Goal: Task Accomplishment & Management: Manage account settings

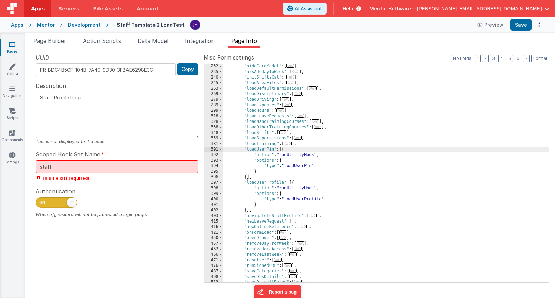
scroll to position [211, 0]
click at [15, 46] on icon at bounding box center [12, 44] width 6 height 7
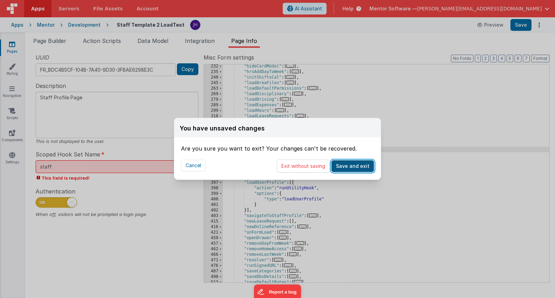
click at [358, 169] on button "Save and exit" at bounding box center [353, 166] width 43 height 12
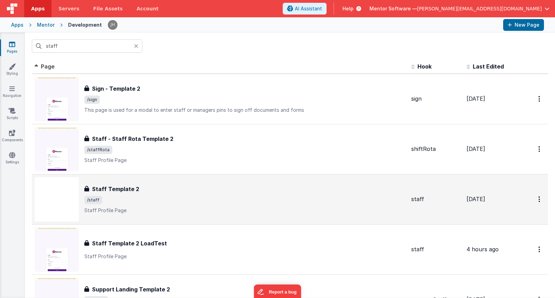
click at [140, 188] on div "Staff Template 2" at bounding box center [245, 189] width 322 height 8
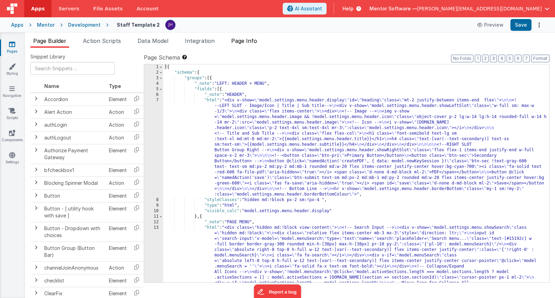
click at [250, 39] on span "Page Info" at bounding box center [244, 40] width 26 height 7
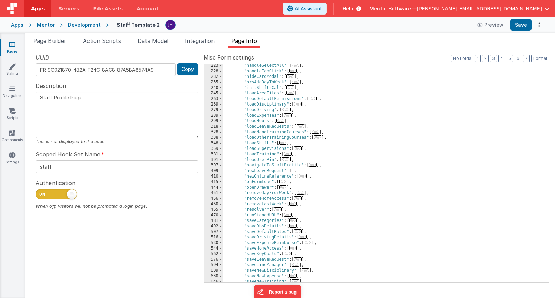
scroll to position [196, 0]
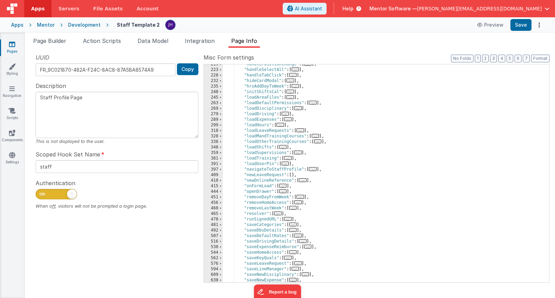
click at [12, 45] on icon at bounding box center [12, 44] width 6 height 7
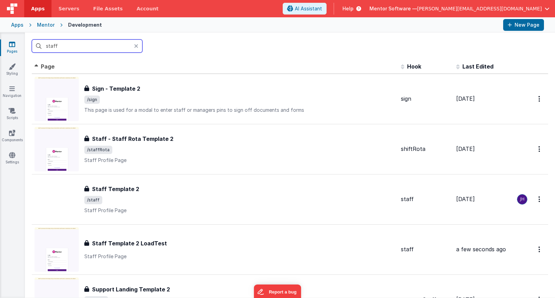
click at [80, 46] on input "staff" at bounding box center [87, 45] width 111 height 13
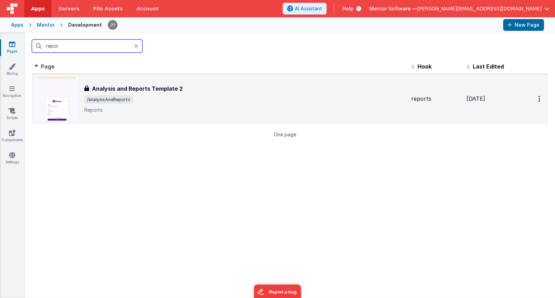
type input "repor"
click at [118, 86] on h3 "Analysis and Reports Template 2" at bounding box center [137, 88] width 91 height 8
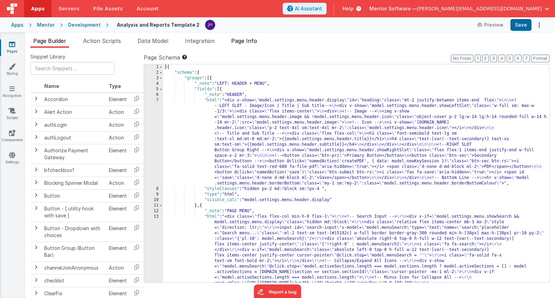
click at [251, 42] on span "Page Info" at bounding box center [244, 40] width 26 height 7
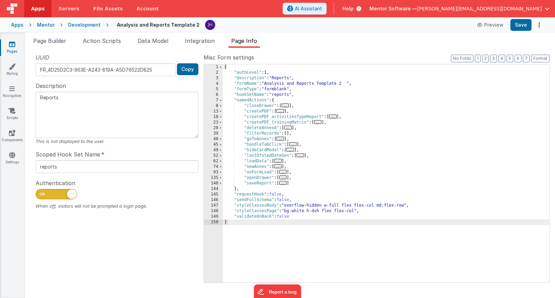
click at [279, 160] on span "..." at bounding box center [278, 161] width 8 height 4
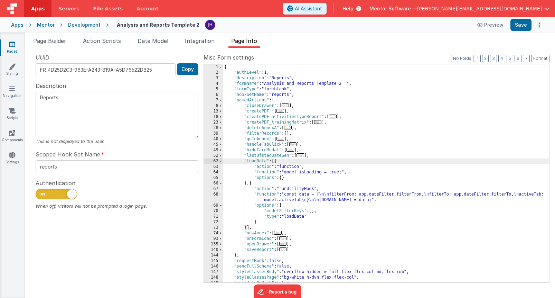
scroll to position [9, 0]
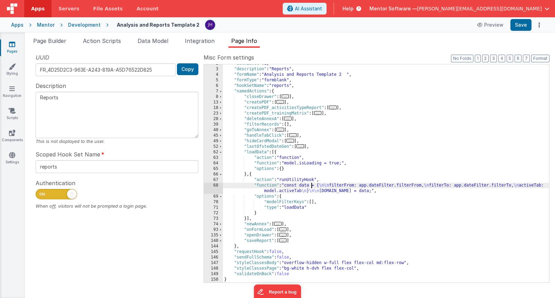
click at [312, 186] on div ""authLevel" : 1 , "description" : "Reports" , "formName" : "Analysis and Report…" at bounding box center [386, 175] width 326 height 229
click at [217, 187] on div "68" at bounding box center [213, 188] width 19 height 11
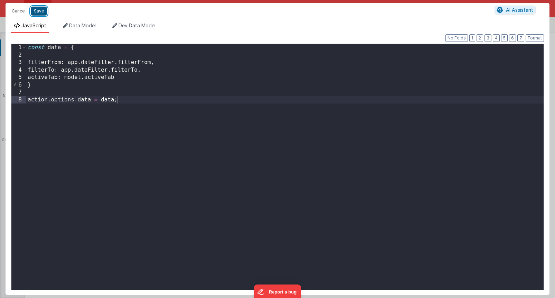
click at [40, 11] on button "Save" at bounding box center [39, 11] width 16 height 9
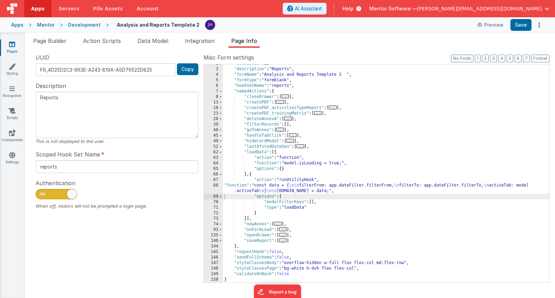
click at [314, 202] on div ""authLevel" : 1 , "description" : "Reports" , "formName" : "Analysis and Report…" at bounding box center [386, 175] width 326 height 229
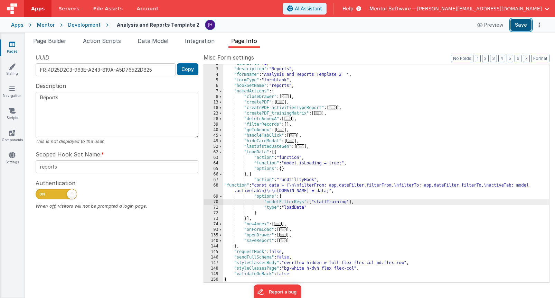
click at [520, 27] on button "Save" at bounding box center [521, 25] width 21 height 12
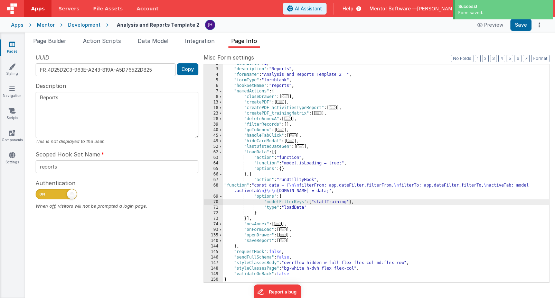
click at [43, 26] on div "Mentor" at bounding box center [46, 24] width 18 height 7
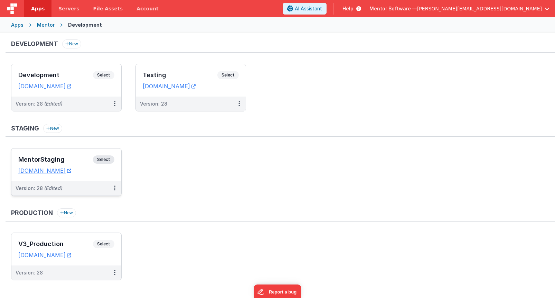
click at [67, 156] on div "MentorStaging Select" at bounding box center [66, 161] width 96 height 12
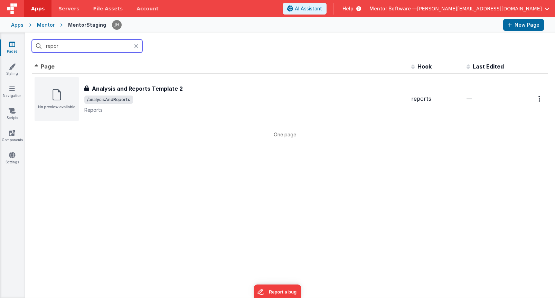
click at [89, 46] on input "repor" at bounding box center [87, 45] width 111 height 13
click at [93, 46] on input "repor" at bounding box center [87, 45] width 111 height 13
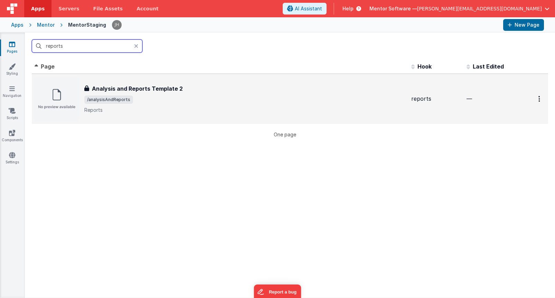
type input "reports"
click at [154, 102] on span "/analysisAndReports" at bounding box center [245, 99] width 322 height 8
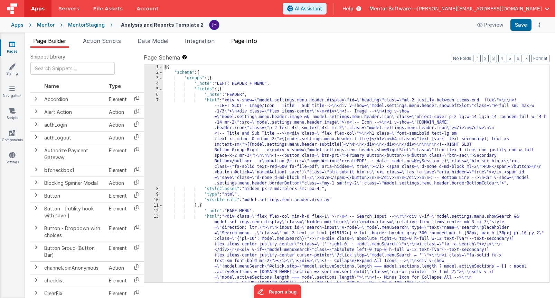
click at [255, 43] on span "Page Info" at bounding box center [244, 40] width 26 height 7
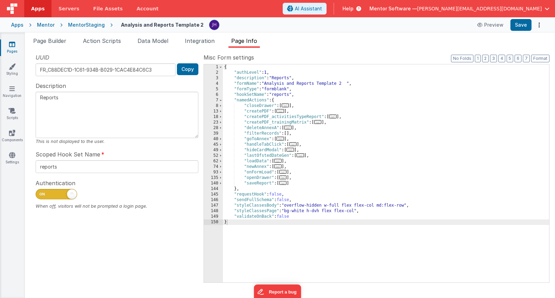
click at [279, 161] on span "..." at bounding box center [278, 161] width 8 height 4
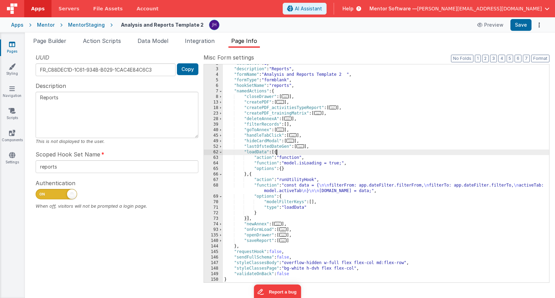
scroll to position [9, 0]
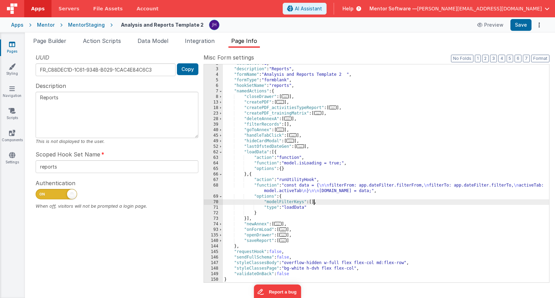
click at [314, 202] on div ""authLevel" : 1 , "description" : "Reports" , "formName" : "Analysis and Report…" at bounding box center [386, 175] width 326 height 229
click at [80, 26] on div "MentorStaging" at bounding box center [86, 24] width 37 height 7
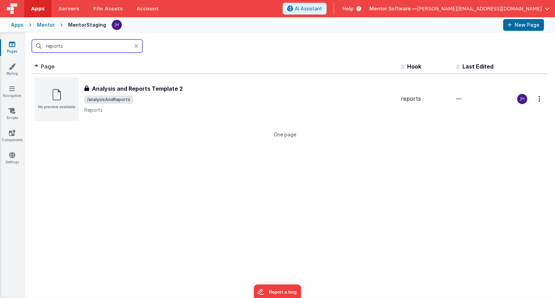
click at [43, 25] on div "Mentor" at bounding box center [46, 24] width 18 height 7
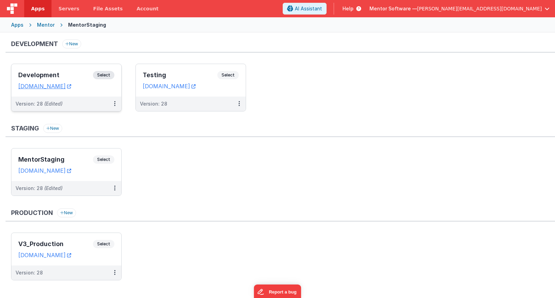
click at [76, 75] on h3 "Development" at bounding box center [55, 75] width 75 height 7
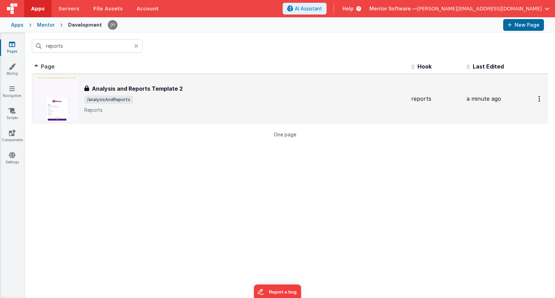
click at [157, 84] on h3 "Analysis and Reports Template 2" at bounding box center [137, 88] width 91 height 8
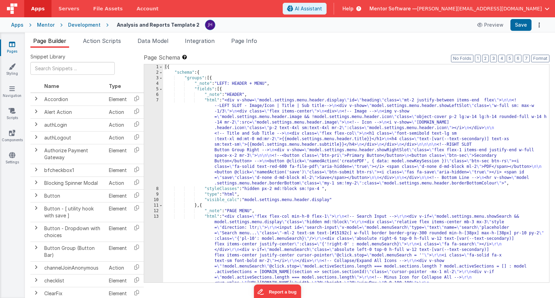
click at [244, 40] on span "Page Info" at bounding box center [244, 40] width 26 height 7
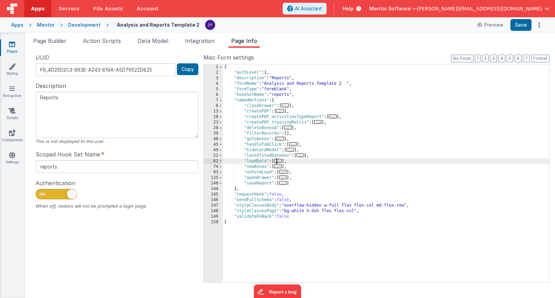
click at [279, 160] on span "..." at bounding box center [278, 161] width 8 height 4
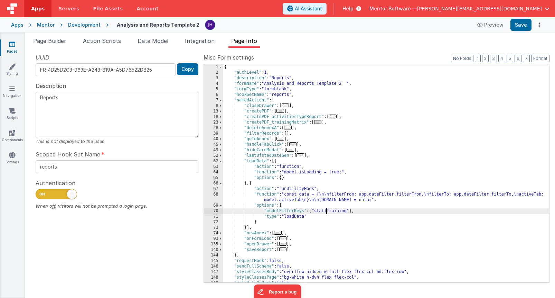
click at [327, 212] on div "{ "authLevel" : 1 , "description" : "Reports" , "formName" : "Analysis and Repo…" at bounding box center [386, 178] width 326 height 229
click at [523, 26] on button "Save" at bounding box center [521, 25] width 21 height 12
click at [281, 197] on div "{ "authLevel" : 1 , "description" : "Reports" , "formName" : "Analysis and Repo…" at bounding box center [386, 178] width 326 height 229
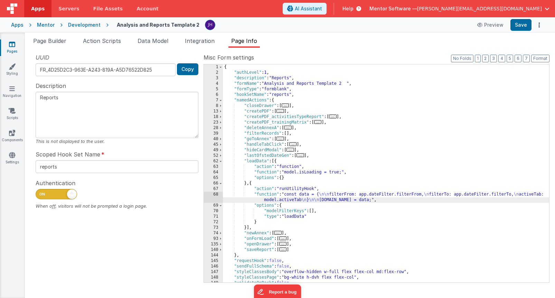
click at [217, 197] on div "68" at bounding box center [213, 197] width 19 height 11
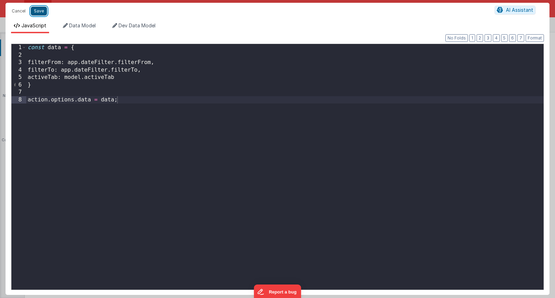
click at [40, 12] on button "Save" at bounding box center [39, 11] width 16 height 9
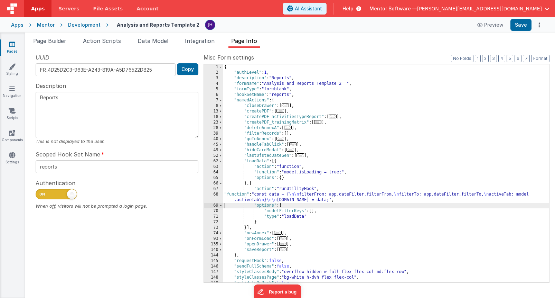
click at [11, 46] on icon at bounding box center [12, 44] width 6 height 7
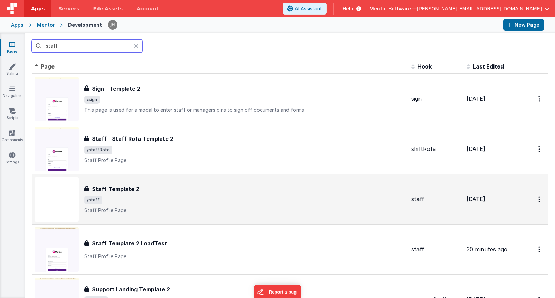
type input "staff"
click at [150, 190] on div "Staff Template 2" at bounding box center [245, 189] width 322 height 8
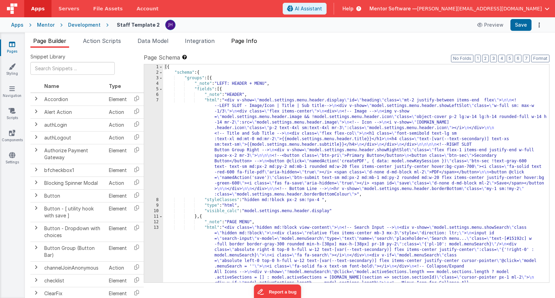
click at [245, 41] on span "Page Info" at bounding box center [244, 40] width 26 height 7
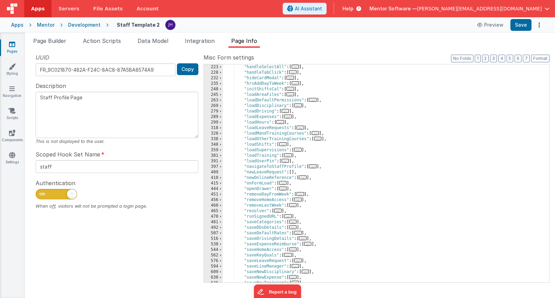
scroll to position [199, 0]
click at [292, 93] on span "..." at bounding box center [291, 94] width 8 height 4
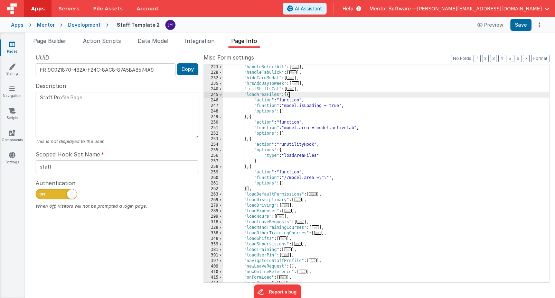
scroll to position [201, 0]
click at [335, 153] on div ""handleSelectAll" : [ ... ] , "handleTabClick" : [ ... ] , "hideCardModal" : [ …" at bounding box center [386, 176] width 326 height 229
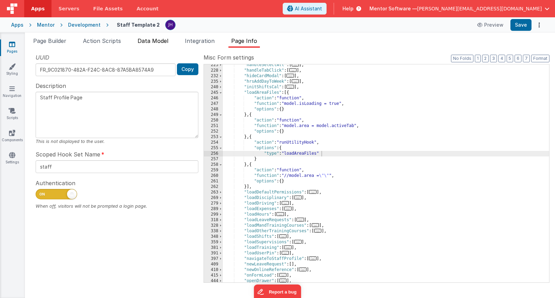
click at [149, 43] on span "Data Model" at bounding box center [153, 40] width 31 height 7
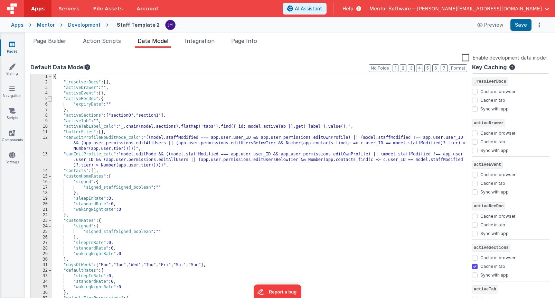
click at [50, 100] on span at bounding box center [50, 99] width 4 height 6
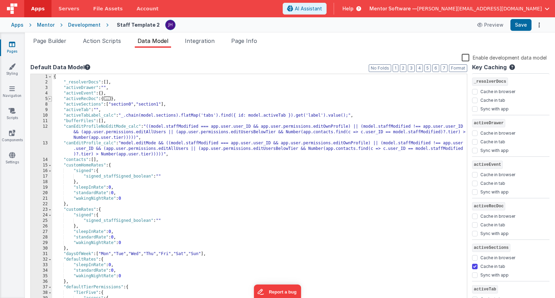
scroll to position [0, 0]
click at [50, 166] on span at bounding box center [50, 166] width 4 height 6
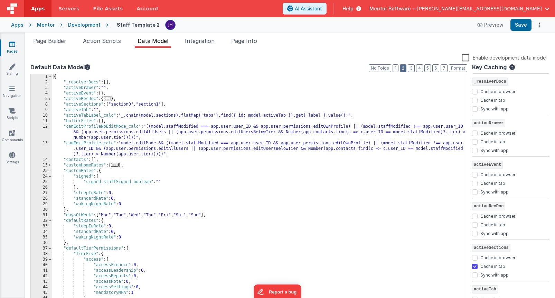
click at [405, 68] on button "2" at bounding box center [403, 68] width 7 height 8
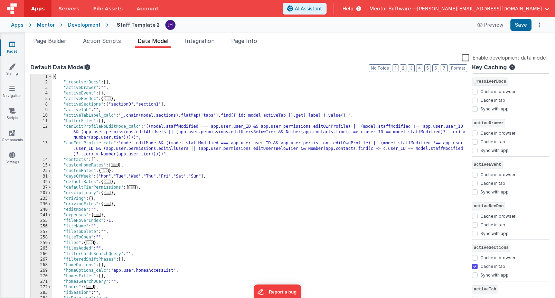
click at [12, 44] on icon at bounding box center [12, 44] width 6 height 7
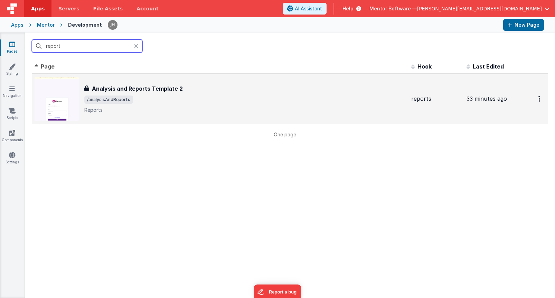
type input "report"
click at [174, 95] on div "Analysis and Reports Template 2 Analysis and Reports Template 2 /analysisAndRep…" at bounding box center [245, 98] width 322 height 29
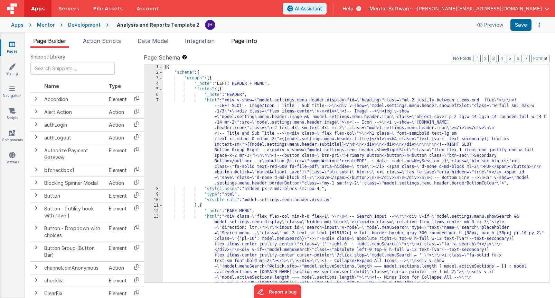
click at [250, 41] on span "Page Info" at bounding box center [244, 40] width 26 height 7
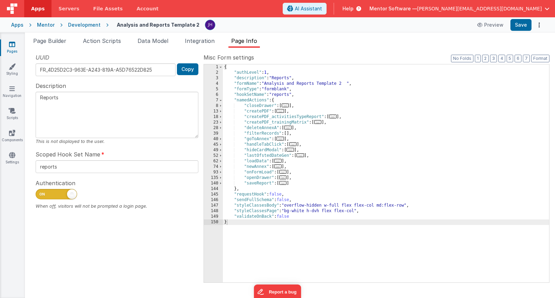
click at [280, 161] on span "..." at bounding box center [278, 161] width 8 height 4
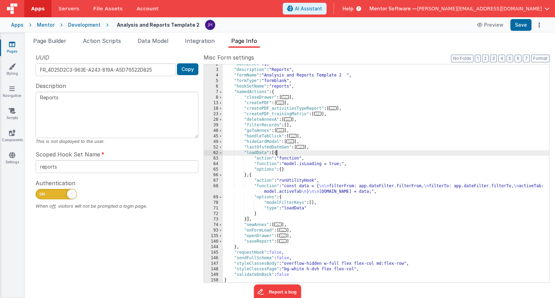
scroll to position [9, 0]
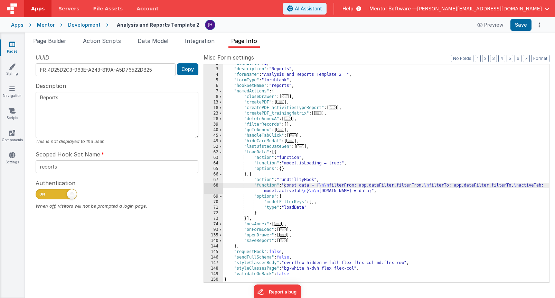
click at [283, 187] on div ""authLevel" : 1 , "description" : "Reports" , "formName" : "Analysis and Report…" at bounding box center [386, 175] width 326 height 229
click at [217, 186] on div "68" at bounding box center [213, 188] width 19 height 11
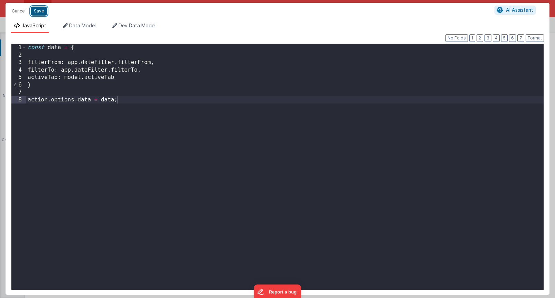
click at [40, 12] on button "Save" at bounding box center [39, 11] width 16 height 9
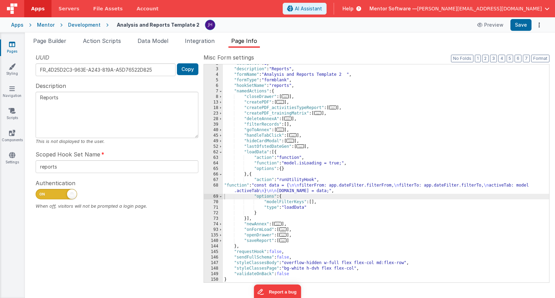
click at [312, 192] on div ""authLevel" : 1 , "description" : "Reports" , "formName" : "Analysis and Report…" at bounding box center [386, 175] width 326 height 229
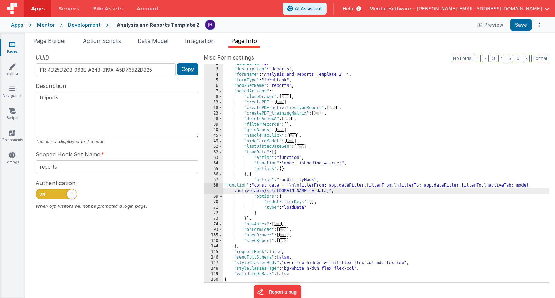
click at [216, 188] on div "68" at bounding box center [213, 188] width 19 height 11
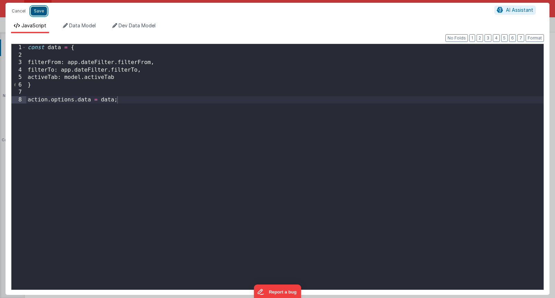
click at [40, 15] on button "Save" at bounding box center [39, 11] width 16 height 9
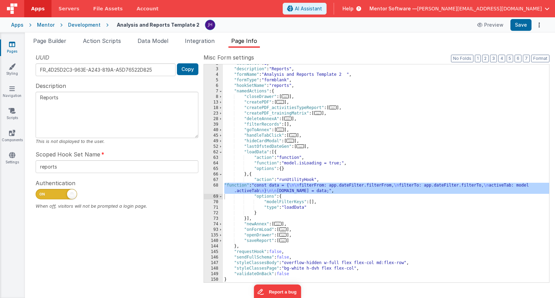
click at [11, 47] on icon at bounding box center [12, 44] width 6 height 7
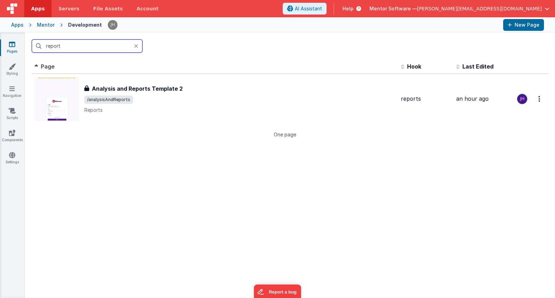
click at [63, 47] on input "report" at bounding box center [87, 45] width 111 height 13
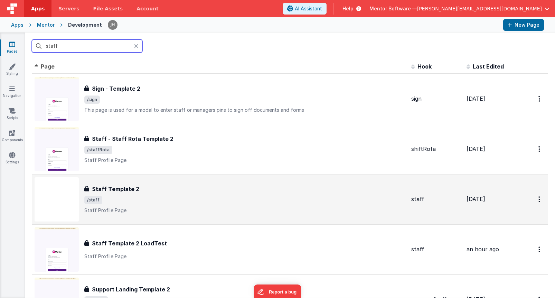
type input "staff"
click at [155, 199] on span "/staff" at bounding box center [245, 200] width 322 height 8
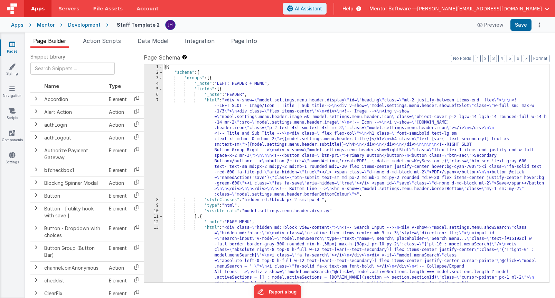
drag, startPoint x: 250, startPoint y: 41, endPoint x: 295, endPoint y: 45, distance: 44.7
click at [250, 41] on span "Page Info" at bounding box center [244, 40] width 26 height 7
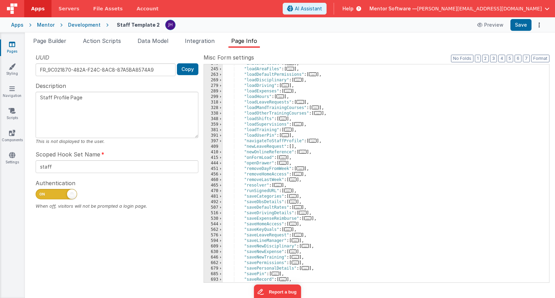
scroll to position [225, 0]
click at [287, 157] on span "..." at bounding box center [283, 157] width 8 height 4
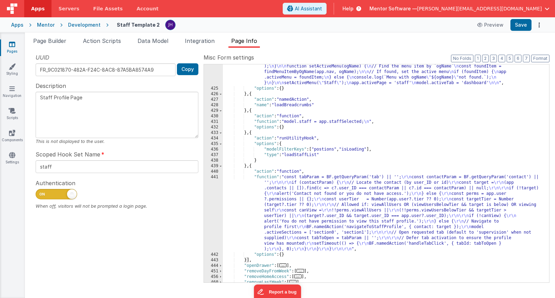
scroll to position [410, 0]
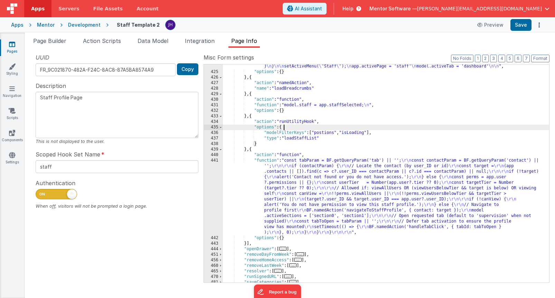
click at [308, 128] on div ""function" : " \n\n\n function findMenuItemByOgName(navArray, ogName) { \n // U…" at bounding box center [386, 155] width 326 height 273
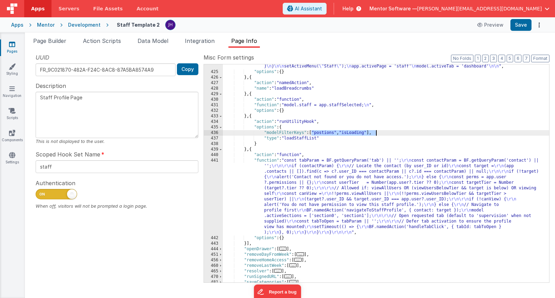
drag, startPoint x: 311, startPoint y: 132, endPoint x: 384, endPoint y: 135, distance: 73.0
click at [384, 135] on div ""function" : " \n\n\n function findMenuItemByOgName(navArray, ogName) { \n // U…" at bounding box center [386, 155] width 326 height 273
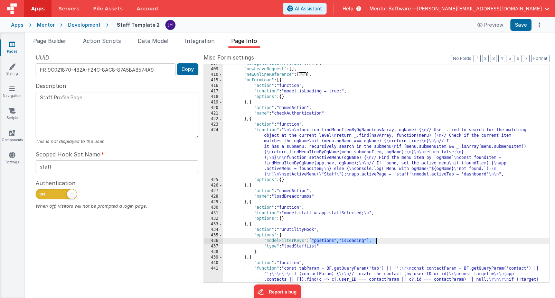
scroll to position [303, 0]
click at [46, 26] on div "Mentor" at bounding box center [46, 24] width 18 height 7
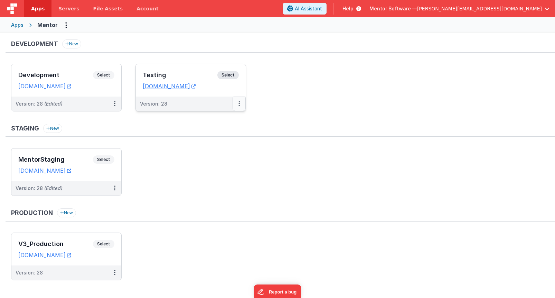
click at [241, 104] on button at bounding box center [239, 103] width 13 height 15
click at [222, 119] on link "Edit" at bounding box center [215, 119] width 61 height 12
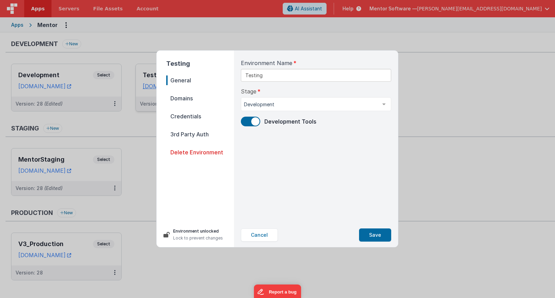
click at [190, 97] on span "Domains" at bounding box center [200, 98] width 68 height 10
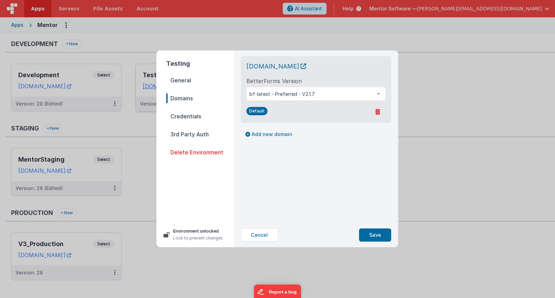
click at [188, 114] on span "Credentials" at bounding box center [200, 116] width 68 height 10
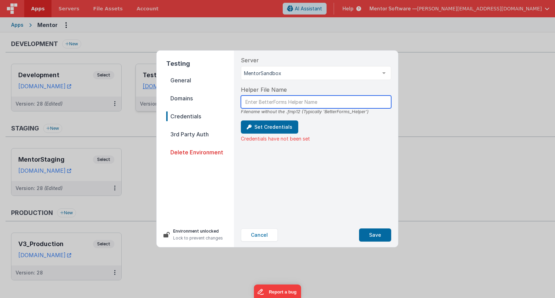
click at [295, 101] on input "text" at bounding box center [316, 101] width 150 height 13
type input "BetterForms_Helper"
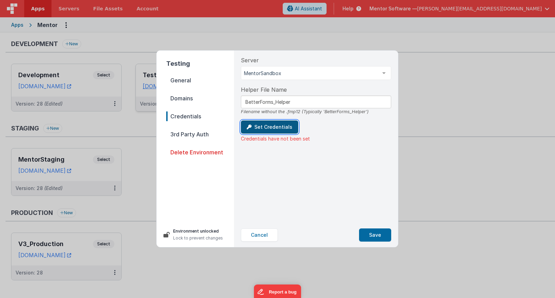
click at [274, 129] on button "Set Credentials" at bounding box center [269, 126] width 57 height 13
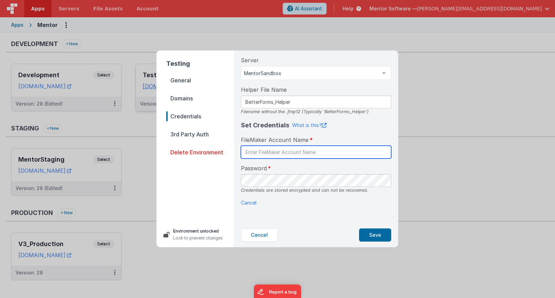
click at [293, 154] on input "text" at bounding box center [316, 152] width 150 height 13
type input "admin"
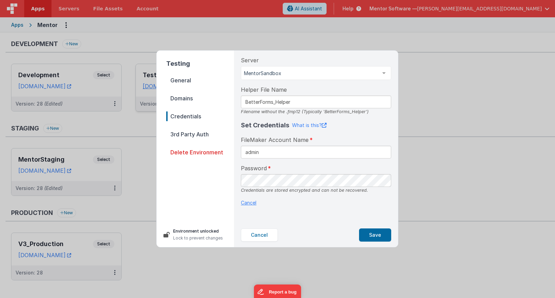
click at [378, 203] on p "Cancel" at bounding box center [316, 202] width 150 height 7
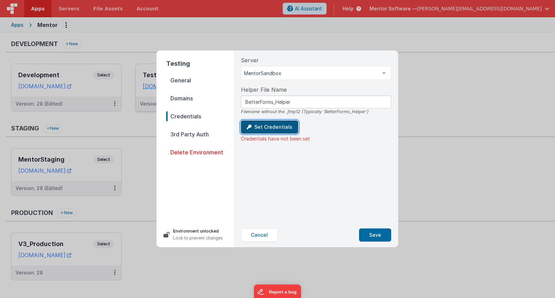
click at [282, 124] on button "Set Credentials" at bounding box center [269, 126] width 57 height 13
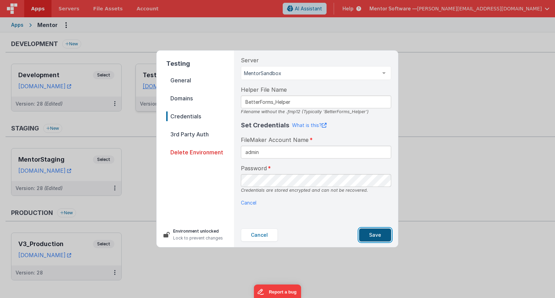
click at [371, 232] on button "Save" at bounding box center [375, 234] width 32 height 13
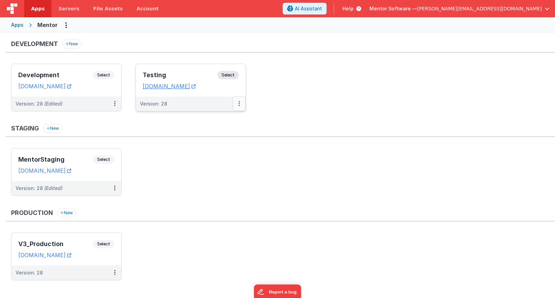
click at [239, 104] on icon at bounding box center [239, 103] width 1 height 0
click at [210, 120] on link "Edit" at bounding box center [215, 119] width 61 height 12
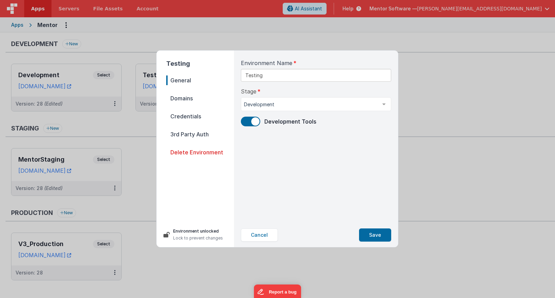
click at [195, 136] on span "3rd Party Auth" at bounding box center [200, 134] width 68 height 10
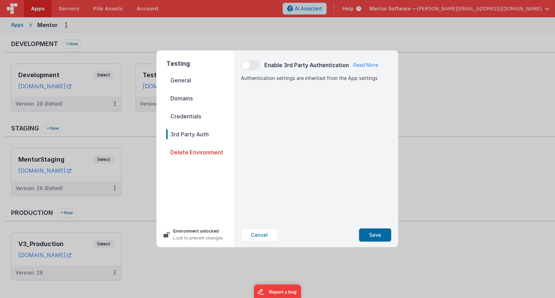
click at [193, 104] on nav "General Domains Credentials 3rd Party Auth Delete Environment" at bounding box center [200, 145] width 68 height 141
click at [193, 101] on span "Domains" at bounding box center [200, 98] width 68 height 10
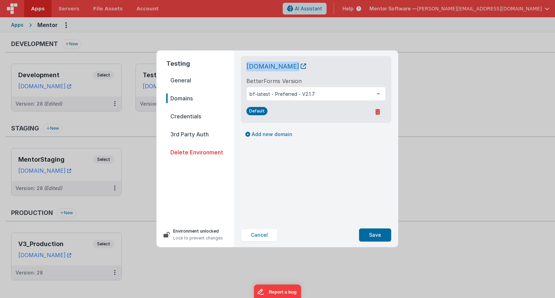
drag, startPoint x: 354, startPoint y: 66, endPoint x: 246, endPoint y: 68, distance: 108.3
click at [246, 68] on div "[DOMAIN_NAME] BetterForms Version bf-latest - Preferred - V2.1.7 bf-latest - Pr…" at bounding box center [316, 89] width 150 height 67
copy span "[DOMAIN_NAME]"
click at [256, 234] on button "Cancel" at bounding box center [259, 234] width 37 height 13
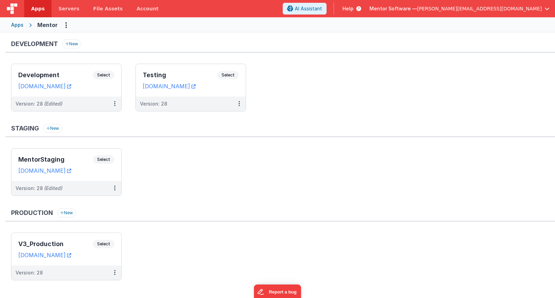
click at [154, 130] on div "Staging New" at bounding box center [281, 130] width 550 height 13
drag, startPoint x: 236, startPoint y: 87, endPoint x: 143, endPoint y: 85, distance: 92.7
click at [143, 85] on dd "[DOMAIN_NAME]" at bounding box center [191, 86] width 96 height 7
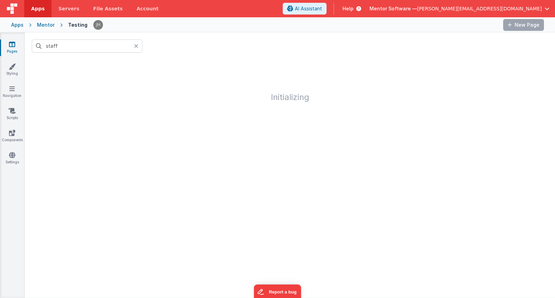
click at [41, 24] on div "Mentor" at bounding box center [46, 24] width 18 height 7
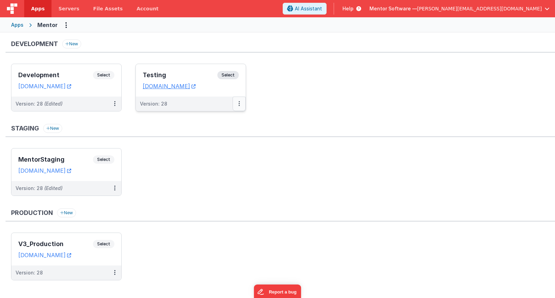
click at [240, 104] on button at bounding box center [239, 103] width 13 height 15
click at [211, 132] on span "Open Helper" at bounding box center [214, 132] width 30 height 6
click at [220, 116] on link "Edit" at bounding box center [215, 119] width 61 height 12
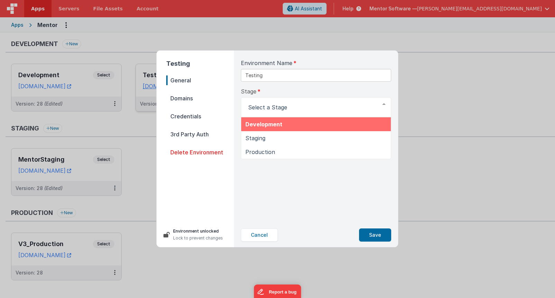
click at [300, 93] on div "Stage Development Staging Production List is empty." at bounding box center [316, 102] width 150 height 30
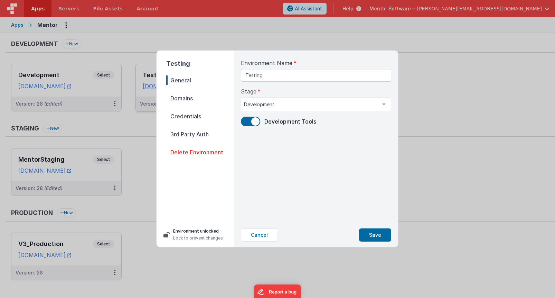
click at [197, 95] on span "Domains" at bounding box center [200, 98] width 68 height 10
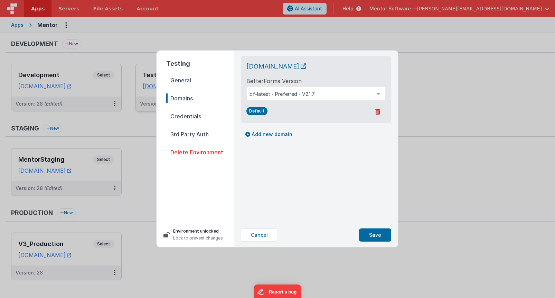
click at [187, 118] on span "Credentials" at bounding box center [200, 116] width 68 height 10
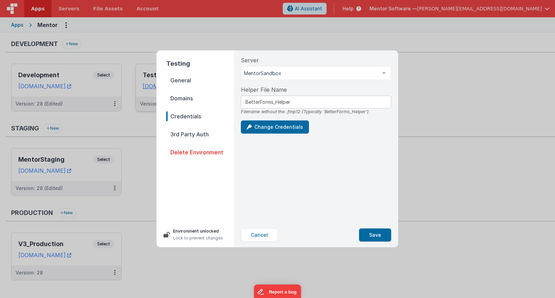
click at [184, 132] on span "3rd Party Auth" at bounding box center [200, 134] width 68 height 10
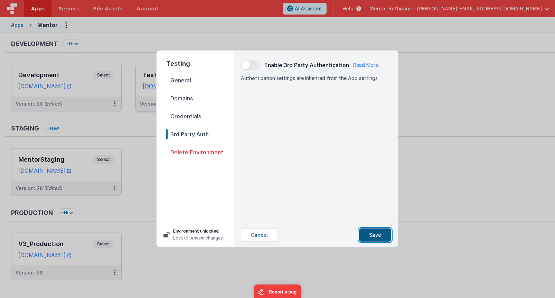
click at [376, 233] on button "Save" at bounding box center [375, 234] width 32 height 13
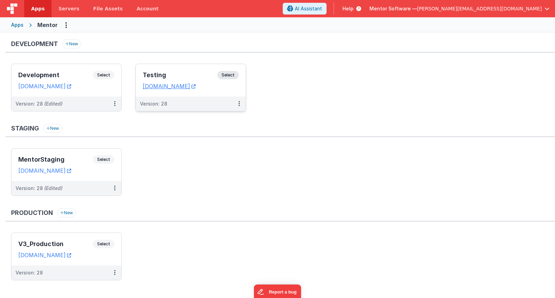
click at [337, 92] on ul "Development Select URLs [DOMAIN_NAME] Version: 28 (Edited) Testing Select URLs …" at bounding box center [283, 91] width 544 height 55
click at [59, 76] on h3 "Development" at bounding box center [55, 75] width 75 height 7
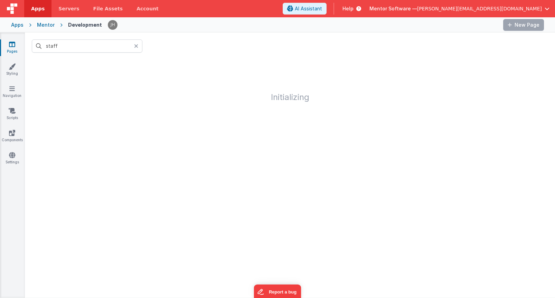
click at [137, 46] on icon at bounding box center [136, 46] width 4 height 6
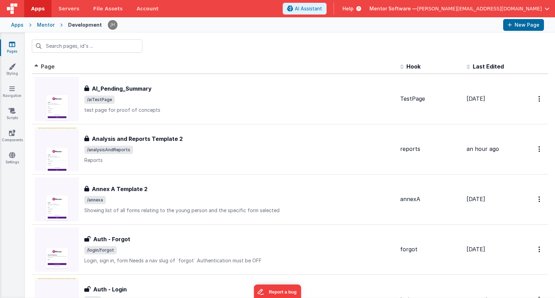
click at [12, 48] on link "Pages" at bounding box center [12, 48] width 25 height 14
click at [97, 44] on input "text" at bounding box center [87, 45] width 111 height 13
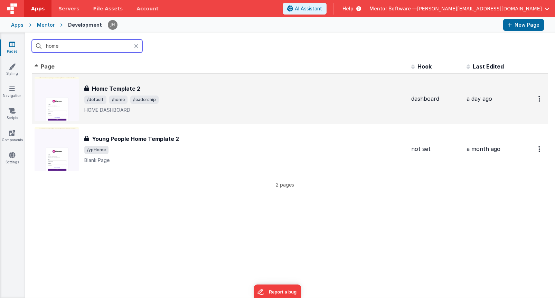
type input "home"
click at [127, 93] on div "Home Template 2 Home Template 2 /default /home /leadership HOME DASHBOARD" at bounding box center [245, 98] width 322 height 29
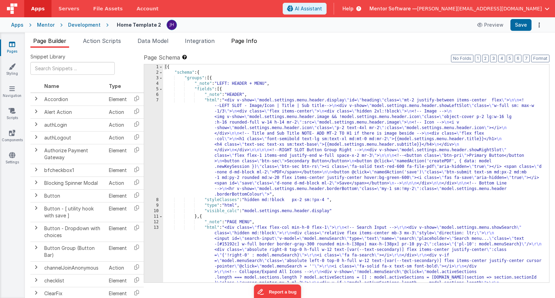
click at [248, 42] on span "Page Info" at bounding box center [244, 40] width 26 height 7
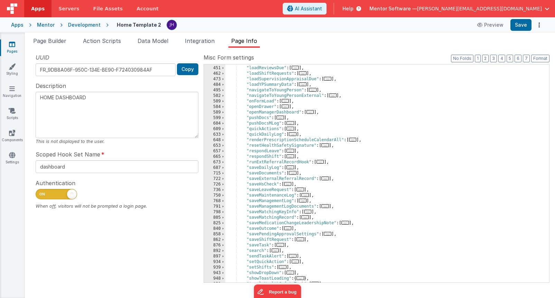
scroll to position [303, 0]
click at [287, 101] on span "..." at bounding box center [286, 101] width 8 height 4
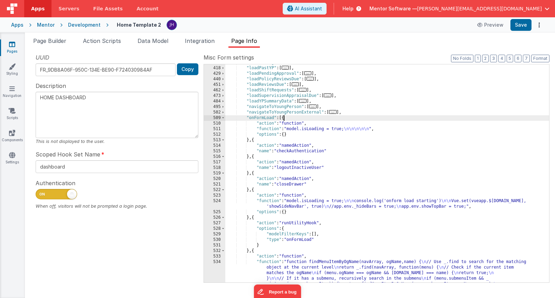
scroll to position [0, 0]
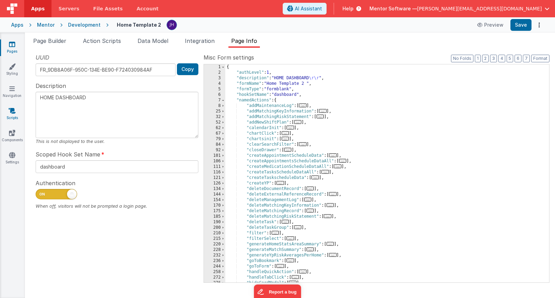
click at [12, 114] on link "Scripts" at bounding box center [12, 114] width 25 height 14
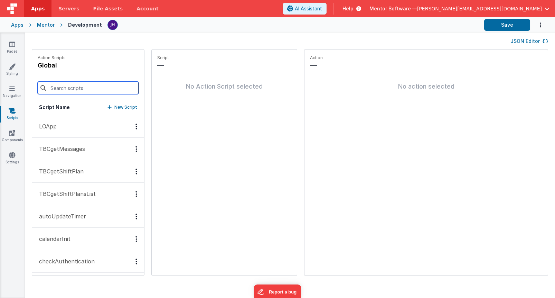
click at [70, 90] on input at bounding box center [88, 88] width 101 height 12
type input "g"
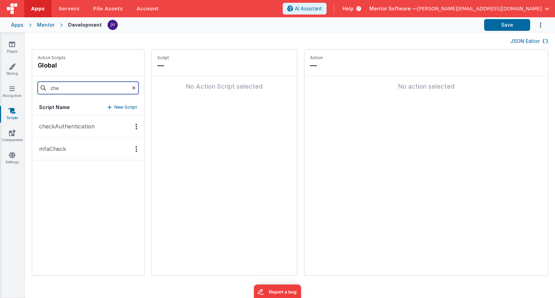
type input "che"
click at [70, 126] on p "checkAuthentication" at bounding box center [65, 126] width 60 height 8
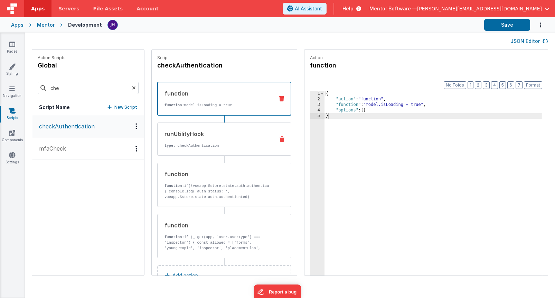
click at [193, 139] on div "runUtilityHook type : checkAuthentication" at bounding box center [213, 139] width 111 height 19
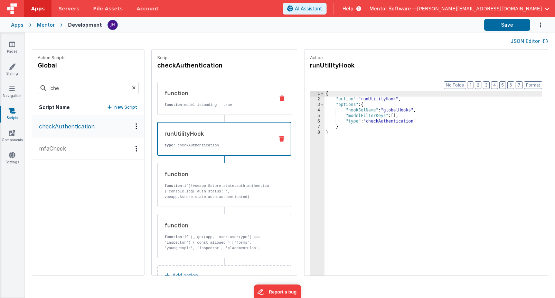
click at [217, 102] on div "function function: model.isLoading = true" at bounding box center [213, 98] width 111 height 19
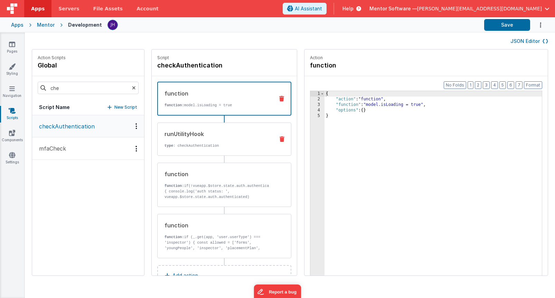
click at [216, 137] on div "runUtilityHook" at bounding box center [217, 134] width 104 height 8
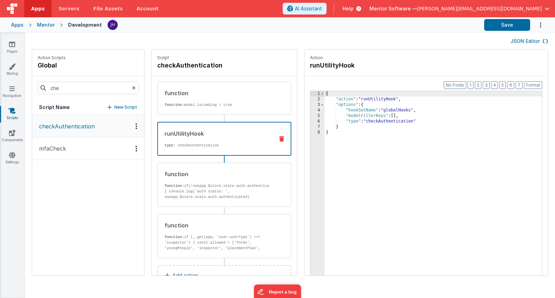
scroll to position [23, 0]
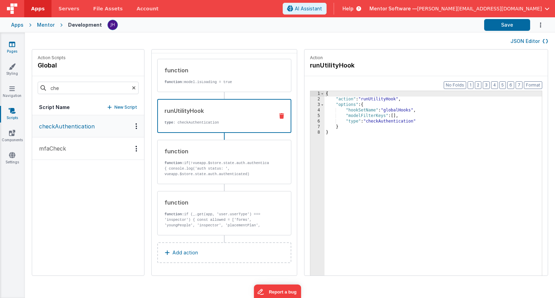
click at [12, 46] on icon at bounding box center [12, 44] width 6 height 7
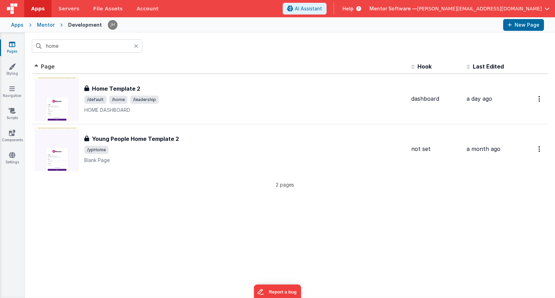
click at [137, 45] on icon at bounding box center [136, 46] width 4 height 6
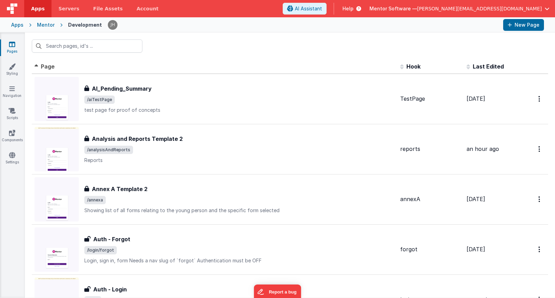
click at [40, 26] on div "Mentor" at bounding box center [46, 24] width 18 height 7
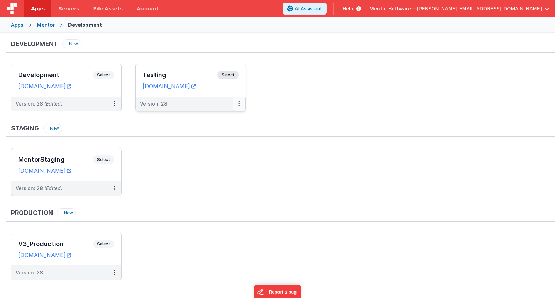
click at [238, 103] on button at bounding box center [239, 103] width 13 height 15
click at [113, 103] on div at bounding box center [277, 149] width 555 height 298
click at [113, 104] on button at bounding box center [114, 103] width 13 height 15
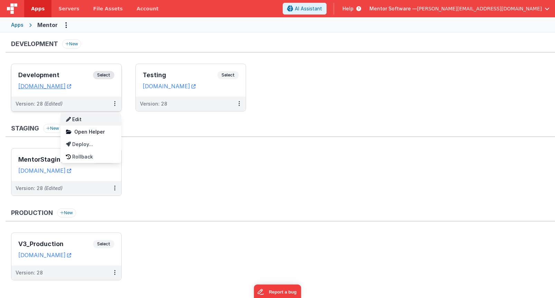
click at [98, 122] on link "Edit" at bounding box center [91, 119] width 61 height 12
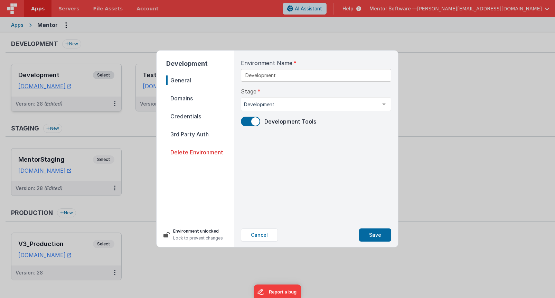
click at [198, 113] on span "Credentials" at bounding box center [200, 116] width 68 height 10
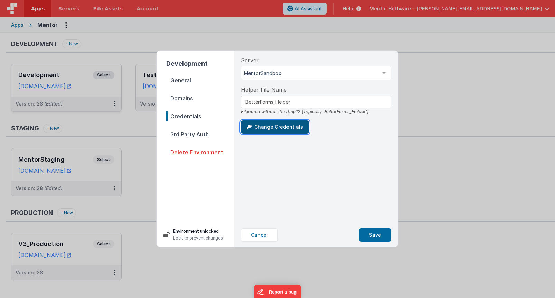
click at [286, 130] on button "Change Credentials" at bounding box center [275, 126] width 68 height 13
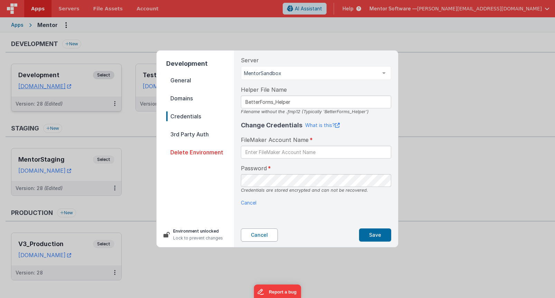
click at [260, 236] on button "Cancel" at bounding box center [259, 234] width 37 height 13
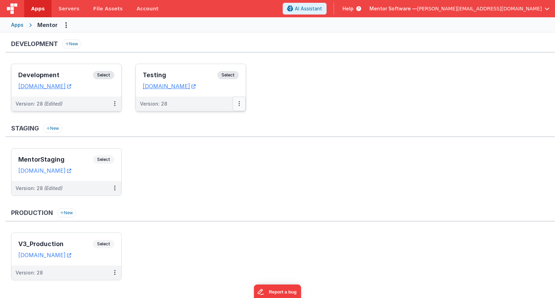
click at [241, 103] on button at bounding box center [239, 103] width 13 height 15
click at [239, 103] on icon at bounding box center [239, 103] width 1 height 0
click at [212, 121] on link "Edit" at bounding box center [215, 119] width 61 height 12
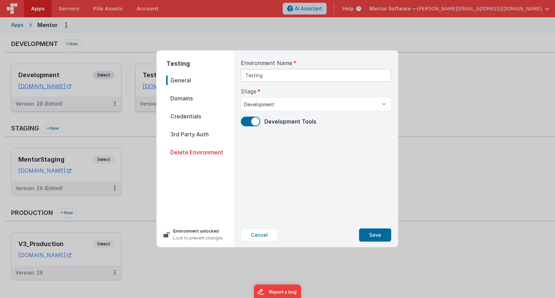
click at [197, 116] on span "Credentials" at bounding box center [200, 116] width 68 height 10
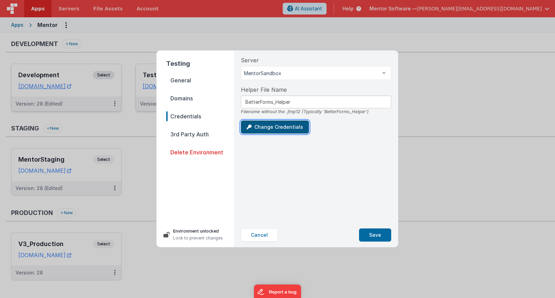
click at [286, 129] on button "Change Credentials" at bounding box center [275, 126] width 68 height 13
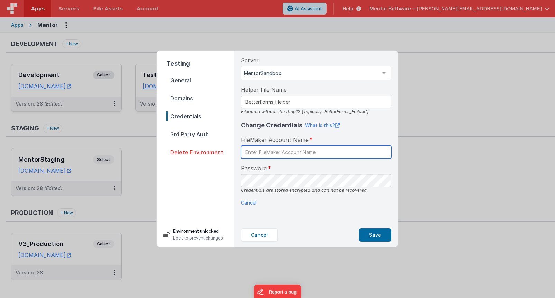
click at [301, 152] on input "text" at bounding box center [316, 152] width 150 height 13
click at [286, 154] on input "text" at bounding box center [316, 152] width 150 height 13
type input "admin"
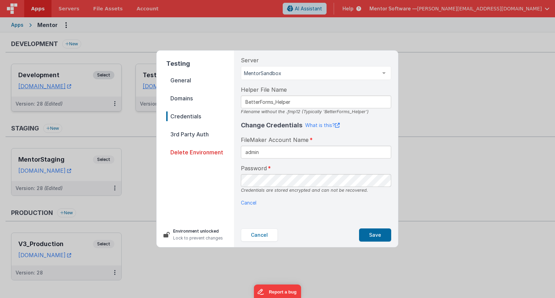
click at [390, 209] on div "Server MentorSandbox MentorSandbox V3_Production List is empty. Helper File Nam…" at bounding box center [316, 136] width 161 height 172
click at [375, 237] on button "Save" at bounding box center [375, 234] width 32 height 13
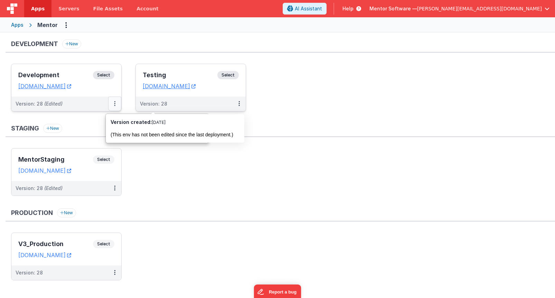
click at [115, 103] on button at bounding box center [114, 103] width 13 height 15
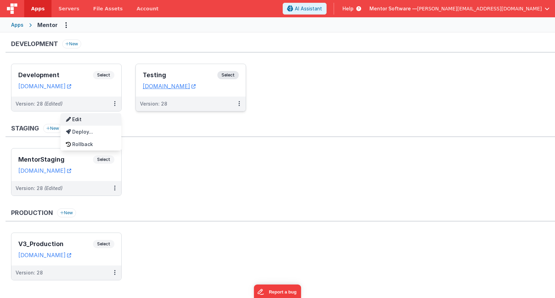
click at [98, 120] on link "Edit" at bounding box center [91, 119] width 61 height 12
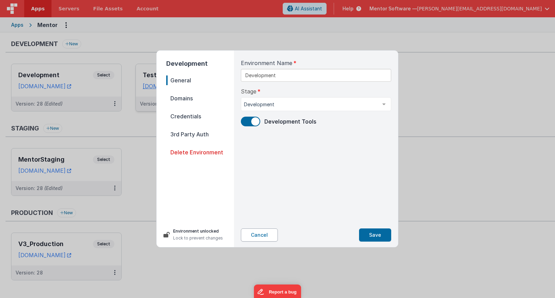
click at [268, 236] on button "Cancel" at bounding box center [259, 234] width 37 height 13
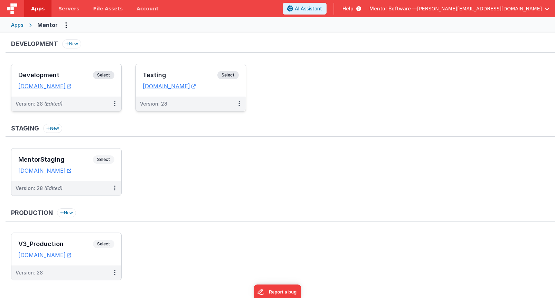
click at [69, 74] on h3 "Development" at bounding box center [55, 75] width 75 height 7
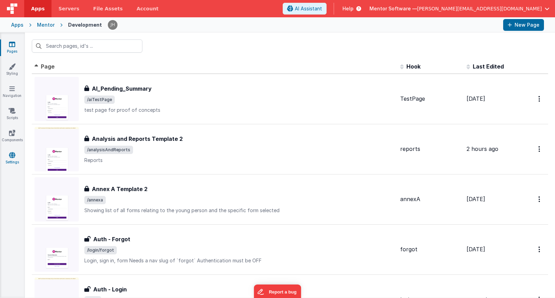
click at [13, 155] on icon at bounding box center [12, 154] width 6 height 7
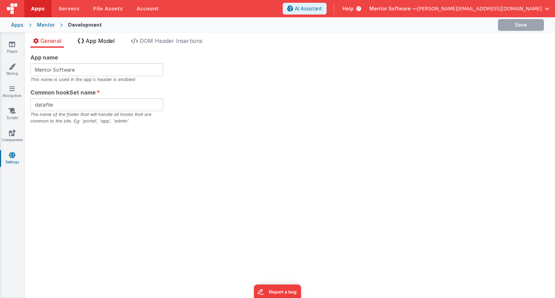
click at [108, 43] on span "App Model" at bounding box center [100, 40] width 29 height 7
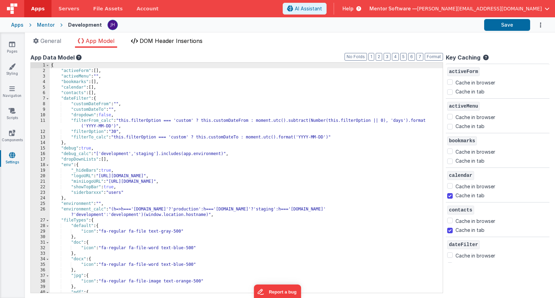
click at [161, 40] on span "DOM Header Insertions" at bounding box center [171, 40] width 63 height 7
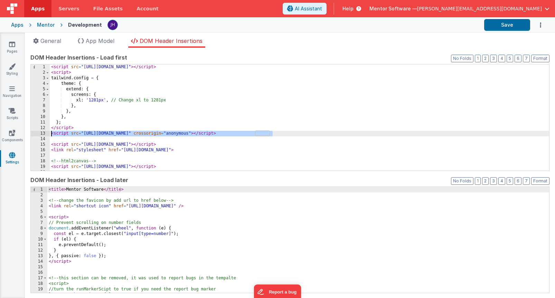
drag, startPoint x: 279, startPoint y: 132, endPoint x: 44, endPoint y: 135, distance: 235.5
click at [44, 135] on div "1 2 3 4 5 6 7 8 9 10 11 12 13 14 15 16 17 18 19 20 21 < script src = "[URL][DOM…" at bounding box center [289, 117] width 519 height 107
click at [47, 26] on div "Mentor" at bounding box center [46, 24] width 18 height 7
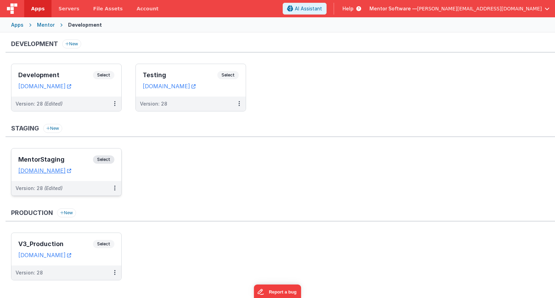
click at [73, 157] on h3 "MentorStaging" at bounding box center [55, 159] width 75 height 7
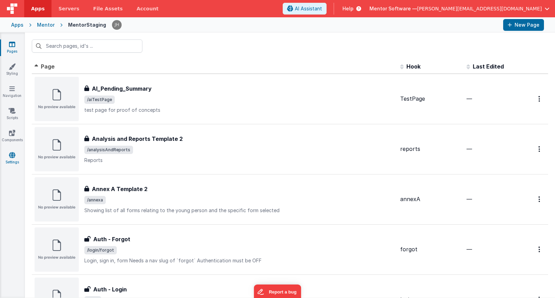
click at [15, 155] on icon at bounding box center [12, 154] width 6 height 7
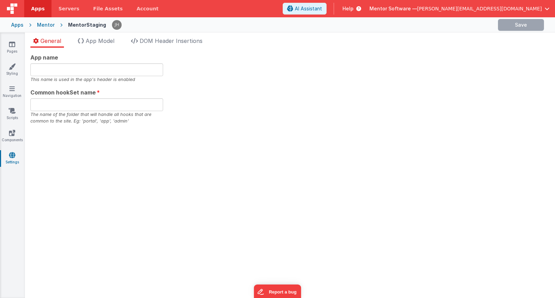
type input "Mentor Software"
type input "datafile"
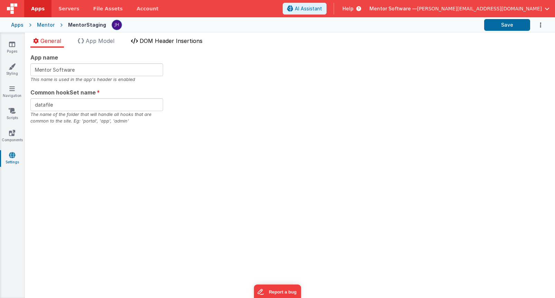
click at [162, 44] on span "DOM Header Insertions" at bounding box center [171, 40] width 63 height 7
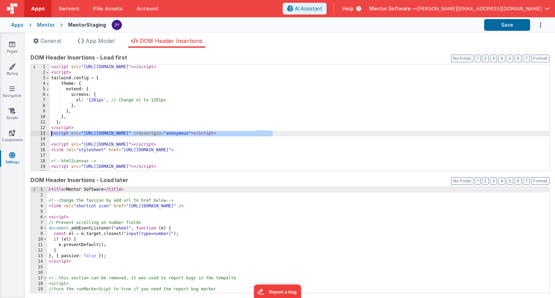
drag, startPoint x: 278, startPoint y: 135, endPoint x: 28, endPoint y: 134, distance: 249.7
click at [28, 134] on div "App name Mentor Software This name is used in the app's header is enabled Commo…" at bounding box center [290, 173] width 530 height 250
click at [41, 25] on div "Mentor" at bounding box center [46, 24] width 18 height 7
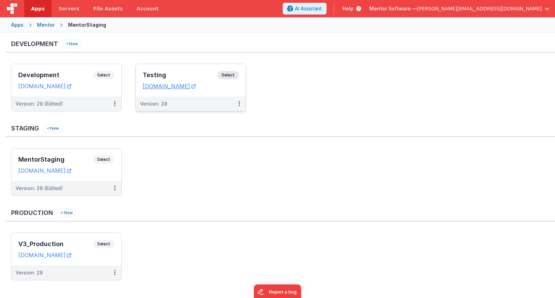
click at [172, 71] on div "Testing Select" at bounding box center [191, 77] width 96 height 12
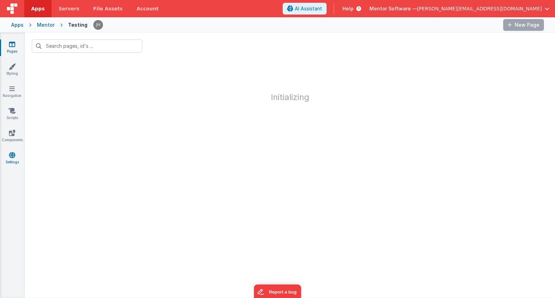
click at [13, 157] on icon at bounding box center [12, 154] width 6 height 7
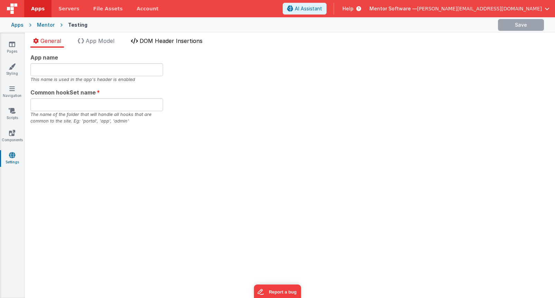
click at [153, 41] on span "DOM Header Insertions" at bounding box center [171, 40] width 63 height 7
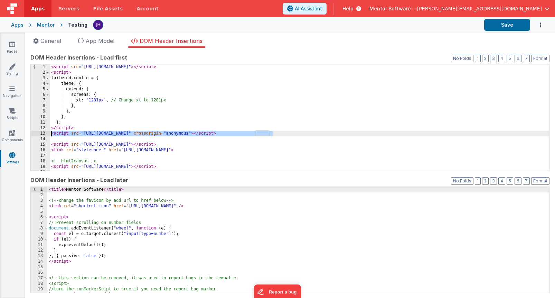
drag, startPoint x: 280, startPoint y: 133, endPoint x: 37, endPoint y: 135, distance: 243.1
click at [37, 135] on div "1 2 3 4 5 6 7 8 9 10 11 12 13 14 15 16 17 18 19 20 21 < script src = "[URL][DOM…" at bounding box center [289, 117] width 519 height 107
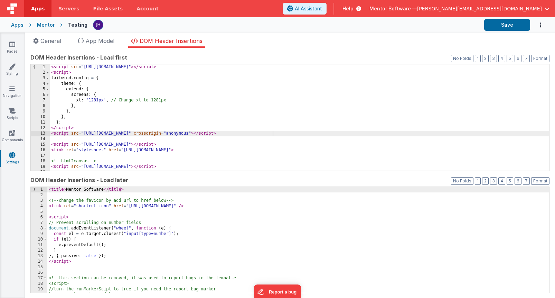
click at [47, 27] on div "Mentor" at bounding box center [46, 24] width 18 height 7
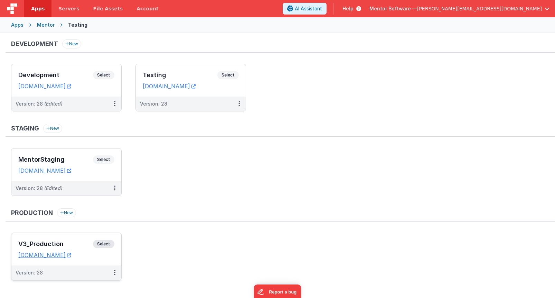
click at [61, 238] on div "V3_Production Select URLs [DOMAIN_NAME]" at bounding box center [66, 249] width 110 height 33
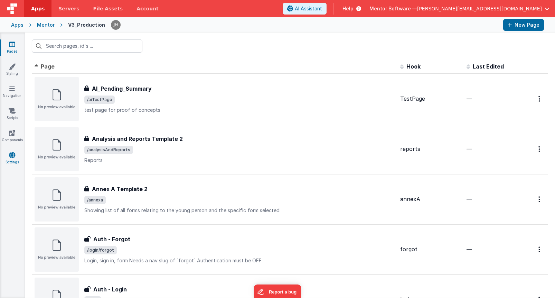
click at [6, 160] on link "Settings" at bounding box center [12, 158] width 25 height 14
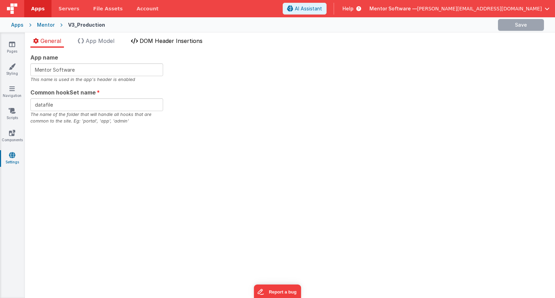
click at [159, 38] on span "DOM Header Insertions" at bounding box center [171, 40] width 63 height 7
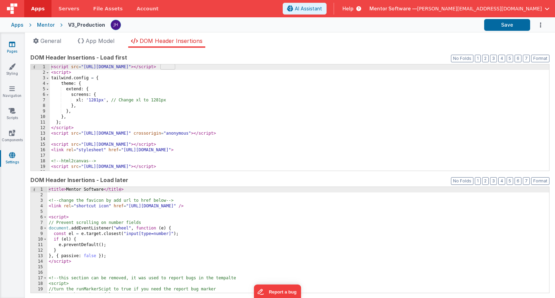
click at [11, 46] on icon at bounding box center [12, 44] width 6 height 7
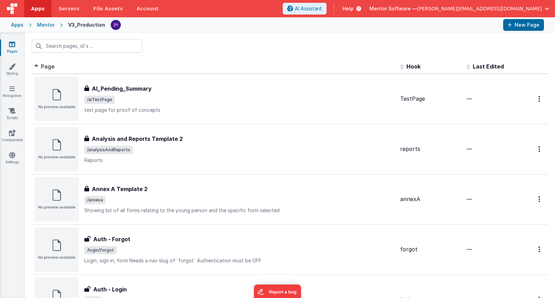
click at [43, 26] on div "Mentor" at bounding box center [46, 24] width 18 height 7
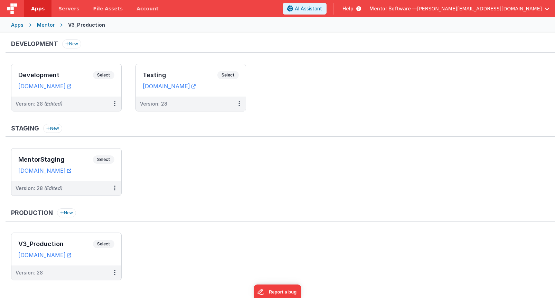
click at [388, 96] on ul "Development Select URLs [DOMAIN_NAME] Version: 28 (Edited) Testing Select URLs …" at bounding box center [283, 91] width 544 height 55
click at [175, 81] on div "Testing Select" at bounding box center [191, 77] width 96 height 12
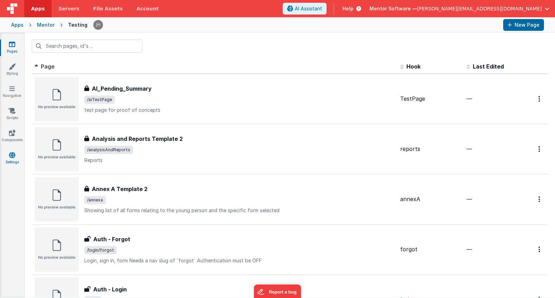
click at [17, 152] on link "Settings" at bounding box center [12, 158] width 25 height 14
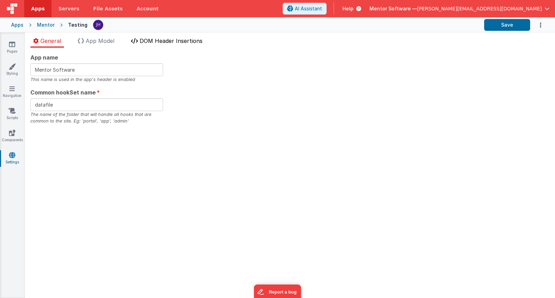
click at [175, 41] on span "DOM Header Insertions" at bounding box center [171, 40] width 63 height 7
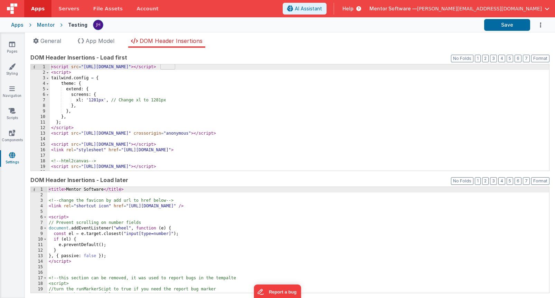
click at [280, 134] on div "< script src = "[URL][DOMAIN_NAME]" > </ script > < script > tailwind . config …" at bounding box center [300, 122] width 500 height 117
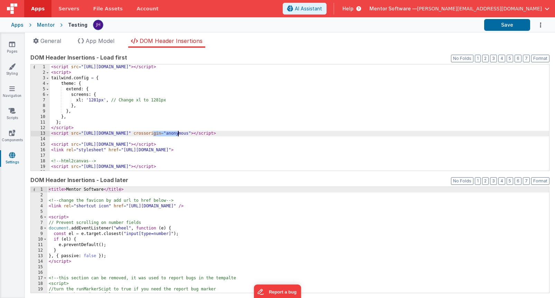
drag, startPoint x: 153, startPoint y: 133, endPoint x: 177, endPoint y: 132, distance: 23.9
click at [177, 132] on div "< script src = "[URL][DOMAIN_NAME]" > </ script > < script > tailwind . config …" at bounding box center [300, 122] width 500 height 117
click at [15, 47] on icon at bounding box center [12, 44] width 6 height 7
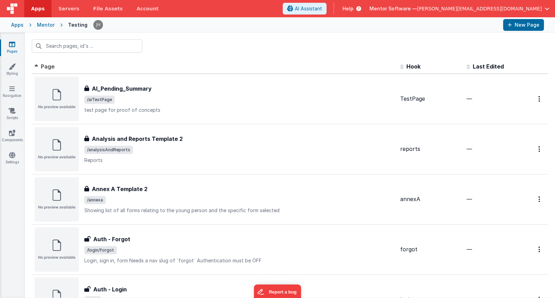
click at [12, 43] on icon at bounding box center [12, 44] width 6 height 7
click at [39, 26] on div "Mentor" at bounding box center [46, 24] width 18 height 7
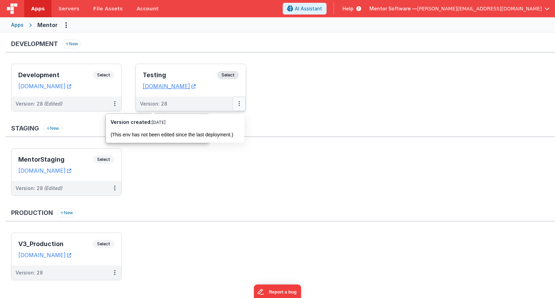
click at [241, 103] on button at bounding box center [239, 103] width 13 height 15
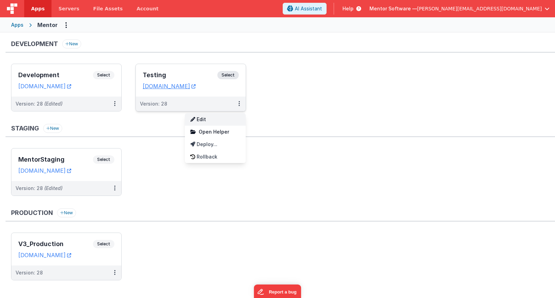
click at [214, 120] on link "Edit" at bounding box center [215, 119] width 61 height 12
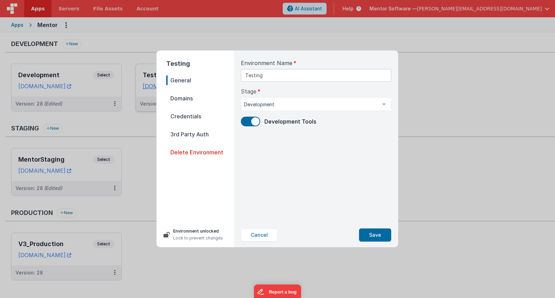
click at [190, 113] on span "Credentials" at bounding box center [200, 116] width 68 height 10
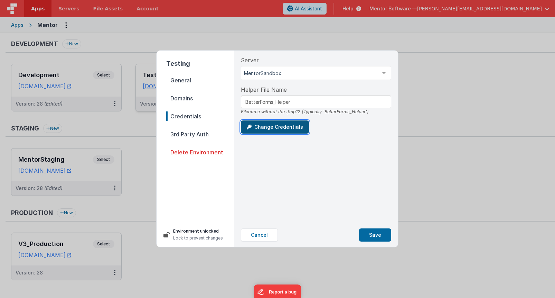
click at [280, 127] on button "Change Credentials" at bounding box center [275, 126] width 68 height 13
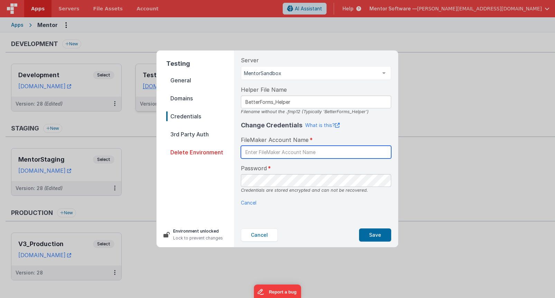
click at [313, 150] on input "text" at bounding box center [316, 152] width 150 height 13
type input "mentor software"
click at [384, 206] on p "Cancel" at bounding box center [316, 202] width 150 height 7
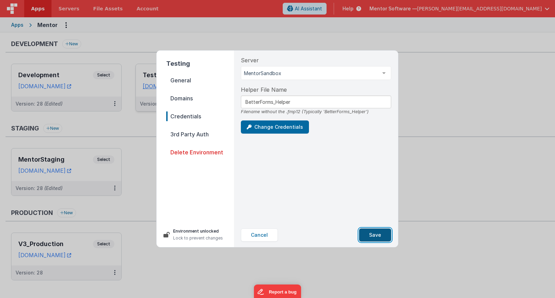
click at [376, 233] on button "Save" at bounding box center [375, 234] width 32 height 13
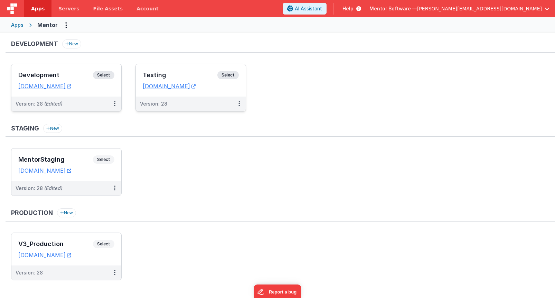
click at [59, 78] on h3 "Development" at bounding box center [55, 75] width 75 height 7
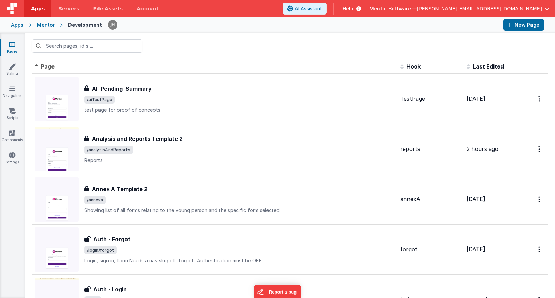
click at [228, 52] on div at bounding box center [290, 46] width 530 height 27
